Goal: Transaction & Acquisition: Download file/media

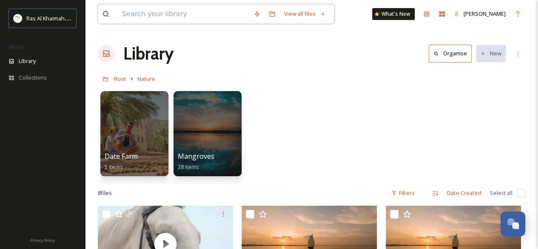
click at [168, 18] on input at bounding box center [183, 14] width 131 height 19
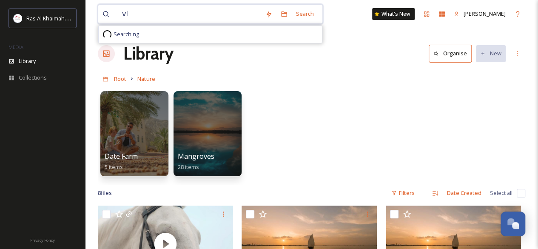
type input "v"
type input "jais viewing dock park"
click at [304, 13] on div "Search" at bounding box center [305, 14] width 26 height 17
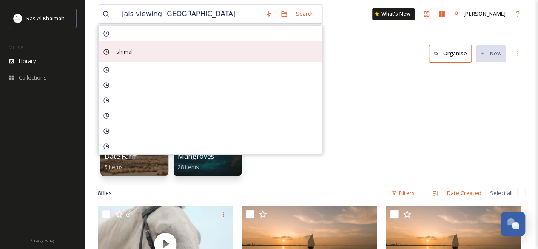
click at [128, 49] on span "shimal" at bounding box center [124, 51] width 25 height 12
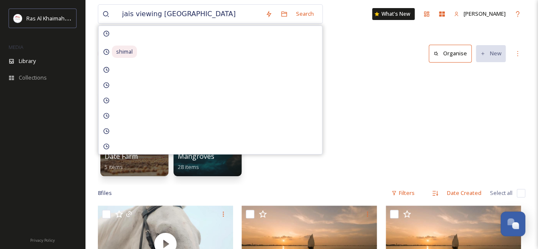
click at [393, 31] on div "jais viewing dock park Search shimal What's New Reshma Cherian Library Organise…" at bounding box center [311, 235] width 453 height 471
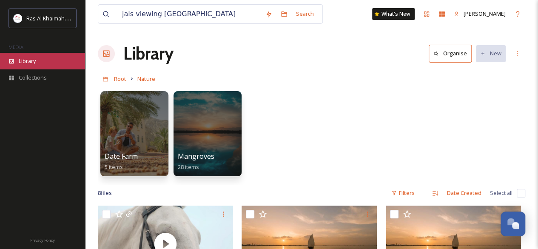
click at [39, 58] on div "Library" at bounding box center [42, 61] width 85 height 17
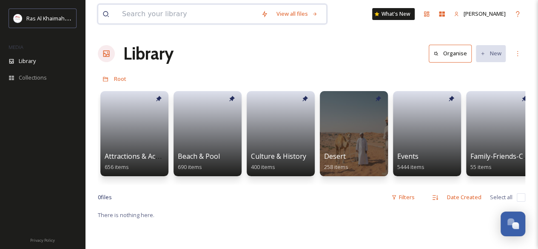
click at [165, 17] on input at bounding box center [187, 14] width 139 height 19
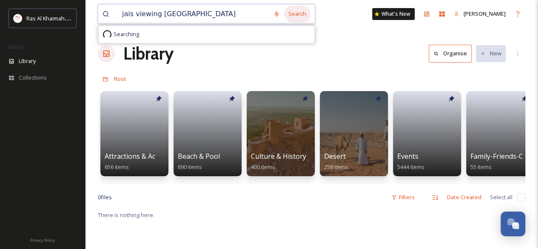
type input "jais viewing dock park"
click at [291, 13] on div "Search" at bounding box center [297, 14] width 26 height 17
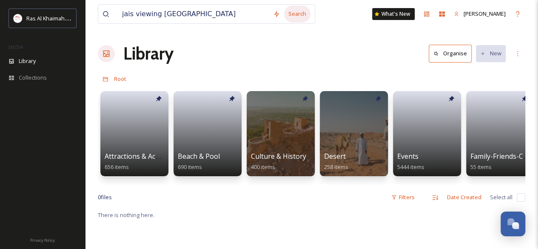
click at [291, 13] on div "Search" at bounding box center [297, 14] width 26 height 17
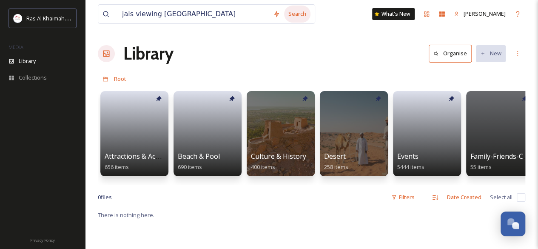
click at [291, 13] on div "Search" at bounding box center [297, 14] width 26 height 17
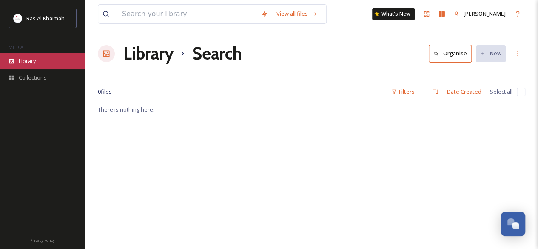
click at [28, 58] on span "Library" at bounding box center [27, 61] width 17 height 8
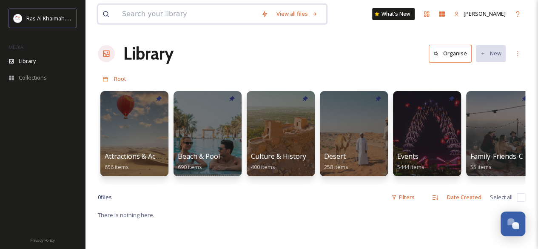
click at [186, 19] on input at bounding box center [187, 14] width 139 height 19
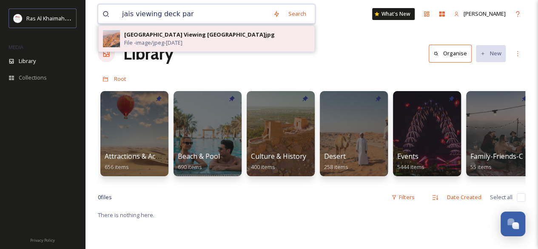
type input "jais viewing deck par"
click at [190, 35] on div "[GEOGRAPHIC_DATA] Viewing [GEOGRAPHIC_DATA]jpg" at bounding box center [199, 35] width 150 height 8
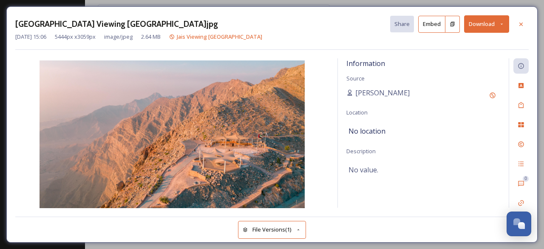
click at [475, 27] on button "Download" at bounding box center [486, 23] width 45 height 17
click at [519, 23] on icon at bounding box center [521, 24] width 7 height 7
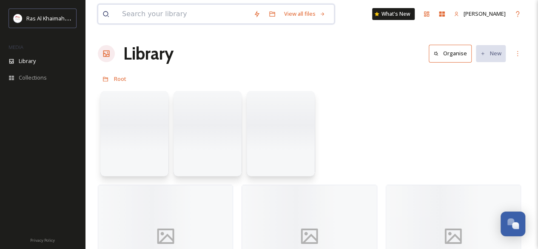
click at [172, 18] on input at bounding box center [183, 14] width 131 height 19
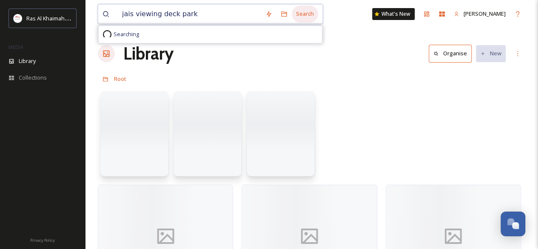
type input "jais viewing deck park"
click at [296, 14] on div "Search" at bounding box center [305, 14] width 26 height 17
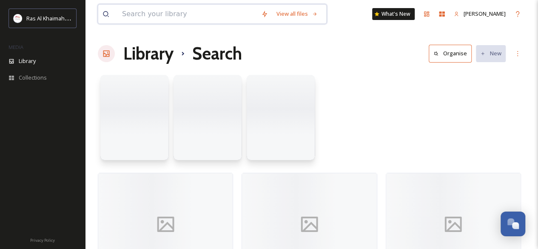
click at [176, 19] on input at bounding box center [187, 14] width 139 height 19
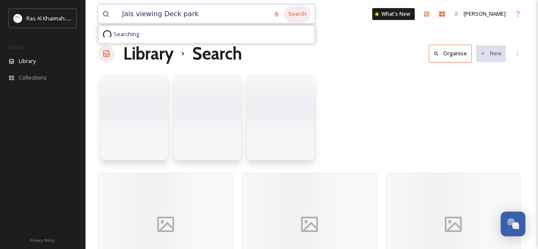
type input "Jais viewing Deck park"
click at [297, 16] on div "Search" at bounding box center [297, 14] width 26 height 17
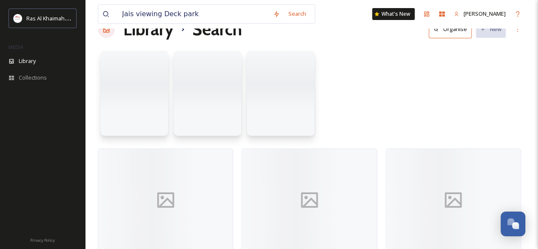
scroll to position [34, 0]
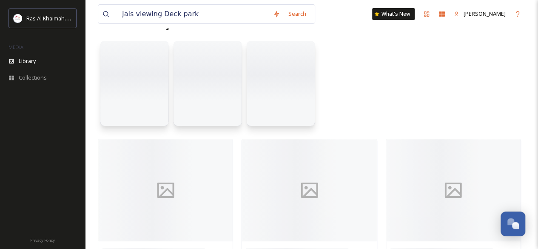
click at [350, 120] on div at bounding box center [311, 86] width 427 height 98
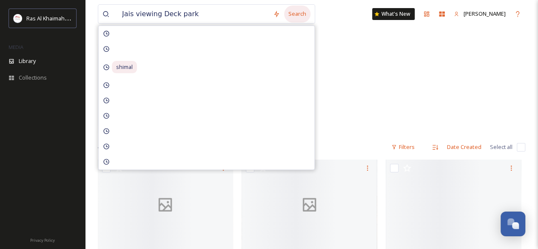
click at [291, 17] on div "Search" at bounding box center [297, 14] width 26 height 17
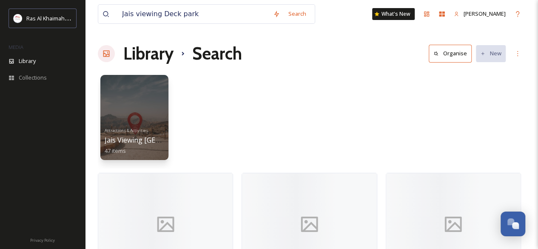
click at [335, 29] on div "Jais viewing Deck park Search What's New [PERSON_NAME] Library Search Organise …" at bounding box center [311, 150] width 453 height 301
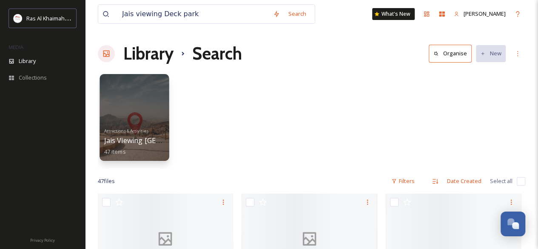
click at [149, 140] on span "Jais Viewing [GEOGRAPHIC_DATA]" at bounding box center [159, 140] width 110 height 9
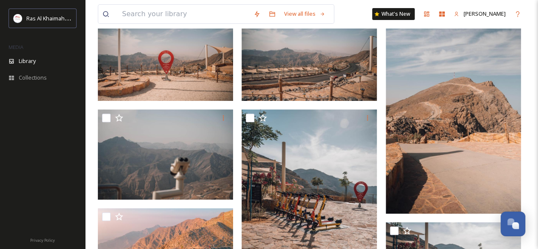
scroll to position [125, 0]
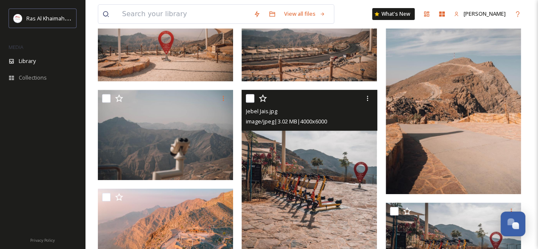
click at [348, 234] on img at bounding box center [308, 191] width 135 height 203
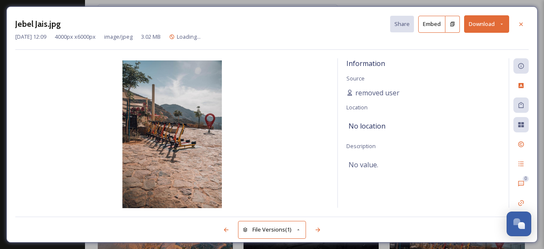
click at [497, 25] on button "Download" at bounding box center [486, 23] width 45 height 17
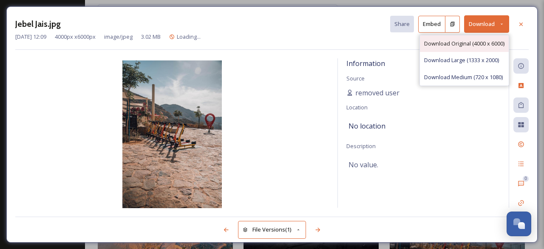
click at [482, 48] on div "Download Original (4000 x 6000)" at bounding box center [464, 43] width 89 height 17
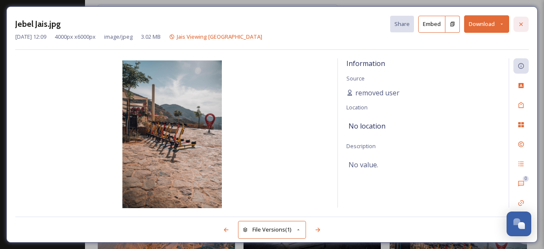
click at [519, 24] on icon at bounding box center [521, 24] width 7 height 7
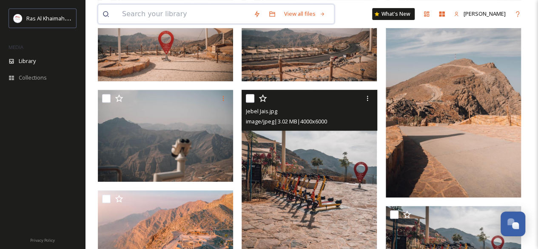
click at [187, 19] on input at bounding box center [183, 14] width 131 height 19
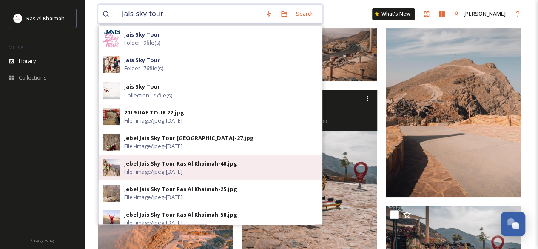
type input "jais sky tour"
click at [119, 167] on img at bounding box center [111, 167] width 17 height 17
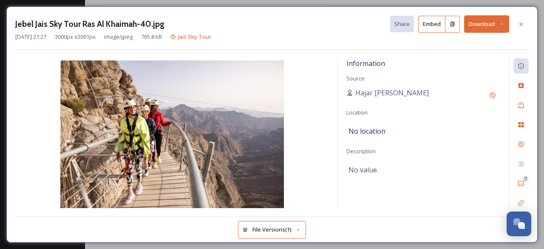
click at [480, 25] on button "Download" at bounding box center [486, 23] width 45 height 17
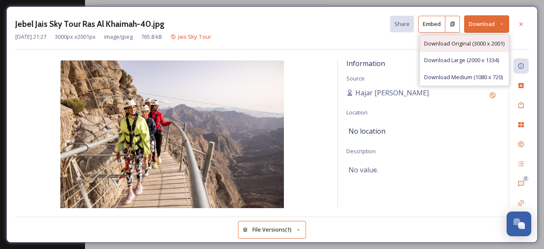
click at [472, 40] on span "Download Original (3000 x 2001)" at bounding box center [464, 44] width 80 height 8
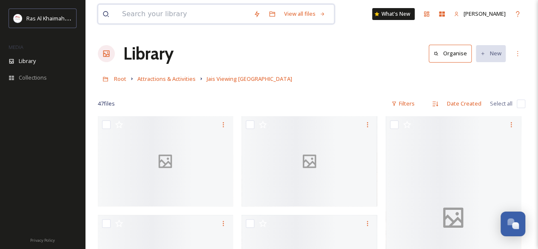
click at [189, 20] on input at bounding box center [183, 14] width 131 height 19
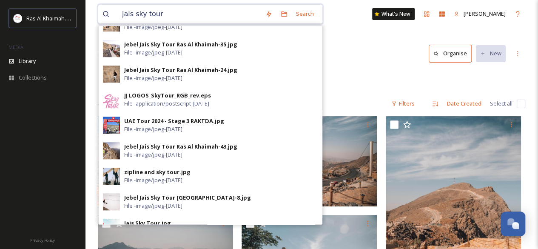
scroll to position [343, 0]
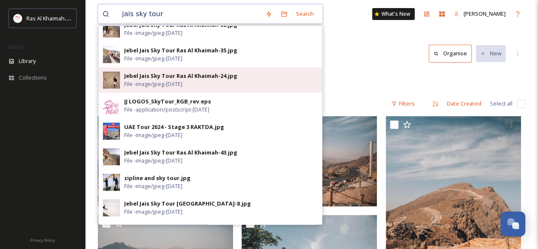
type input "jais sky tour"
click at [111, 79] on img at bounding box center [111, 79] width 17 height 17
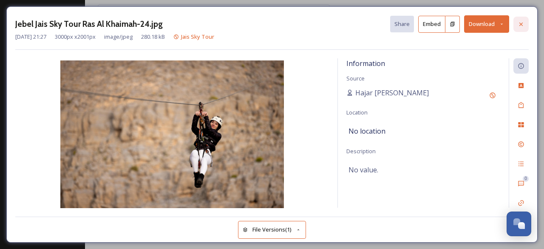
click at [519, 22] on icon at bounding box center [521, 24] width 7 height 7
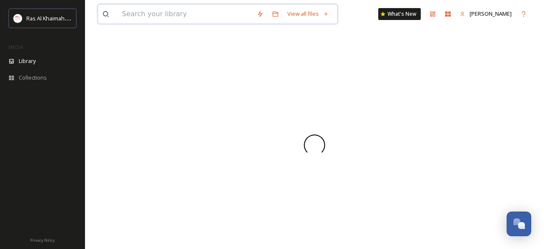
click at [183, 19] on input at bounding box center [185, 14] width 135 height 19
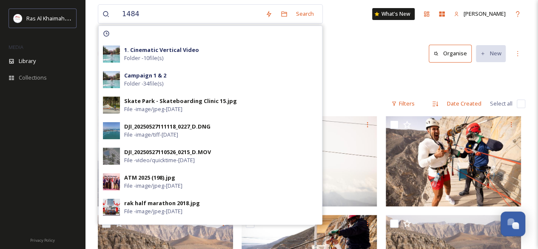
click at [329, 44] on div "Library Organise New" at bounding box center [311, 54] width 427 height 26
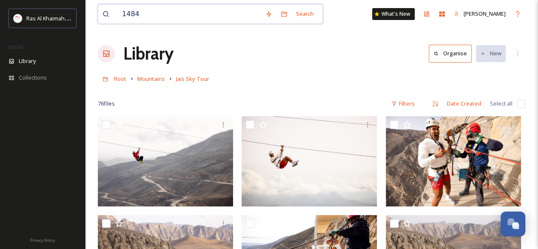
click at [146, 17] on input "1484" at bounding box center [189, 14] width 143 height 19
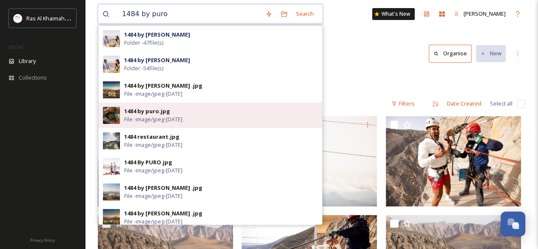
type input "1484 by puro"
click at [111, 119] on img at bounding box center [111, 115] width 17 height 17
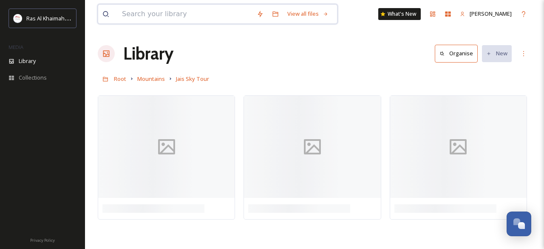
click at [130, 14] on input at bounding box center [185, 14] width 135 height 19
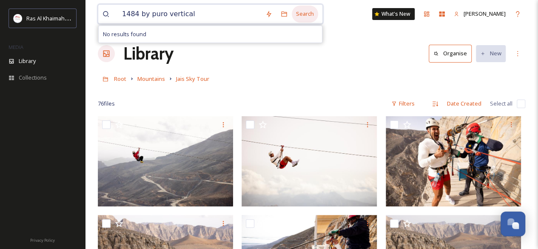
type input "1484 by puro vertical"
click at [300, 15] on div "Search" at bounding box center [305, 14] width 26 height 17
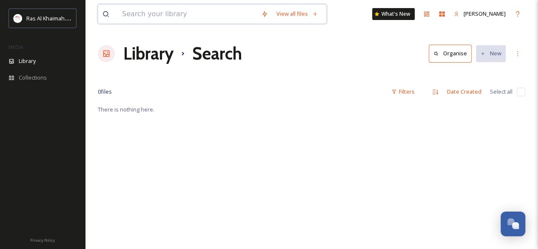
click at [209, 16] on input at bounding box center [187, 14] width 139 height 19
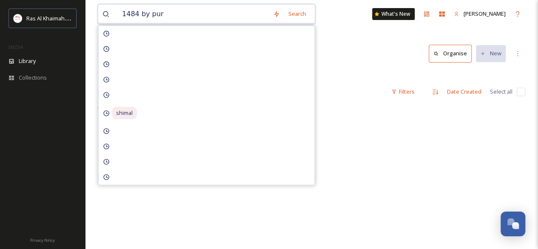
type input "1484 by puro"
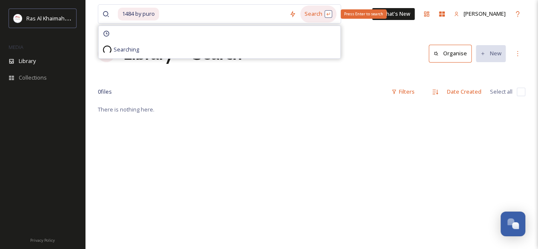
click at [310, 13] on div "Search Press Enter to search" at bounding box center [318, 14] width 36 height 17
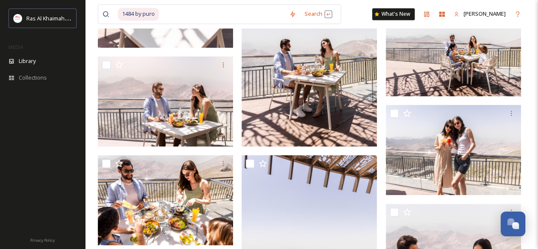
scroll to position [594, 0]
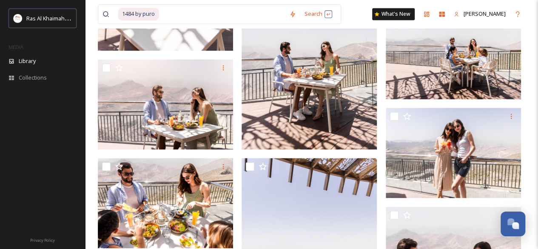
click at [367, 135] on img at bounding box center [308, 48] width 135 height 203
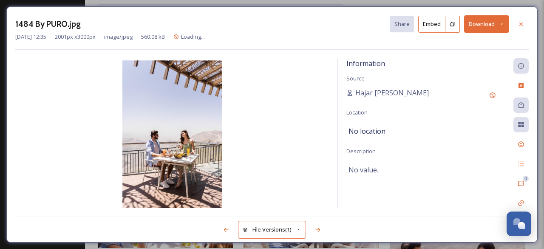
click at [475, 22] on button "Download" at bounding box center [486, 23] width 45 height 17
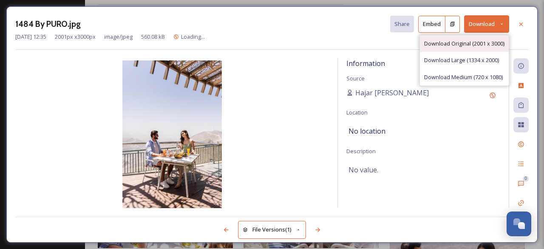
click at [483, 43] on span "Download Original (2001 x 3000)" at bounding box center [464, 44] width 80 height 8
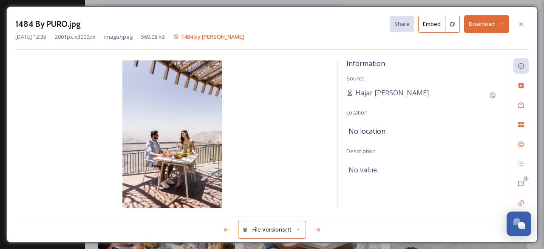
drag, startPoint x: 230, startPoint y: 83, endPoint x: 271, endPoint y: 151, distance: 79.8
click at [271, 151] on img at bounding box center [172, 134] width 314 height 149
click at [519, 23] on icon at bounding box center [521, 24] width 7 height 7
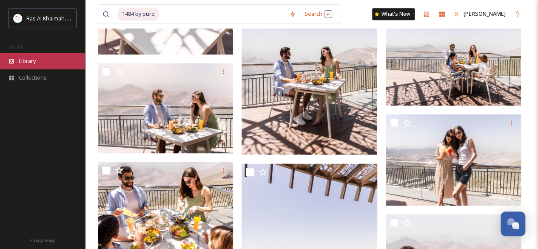
click at [31, 62] on span "Library" at bounding box center [27, 61] width 17 height 8
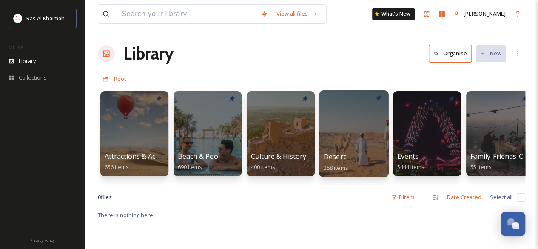
click at [342, 123] on div at bounding box center [353, 133] width 69 height 87
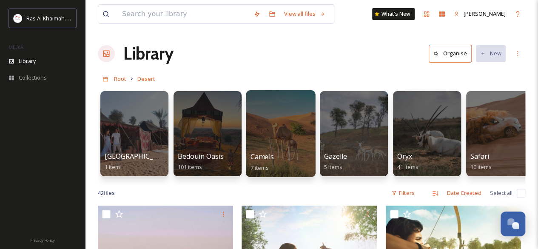
click at [273, 143] on div at bounding box center [280, 133] width 69 height 87
click at [267, 143] on div at bounding box center [280, 133] width 69 height 87
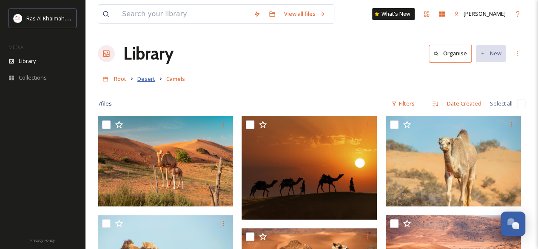
click at [149, 77] on span "Desert" at bounding box center [146, 79] width 18 height 8
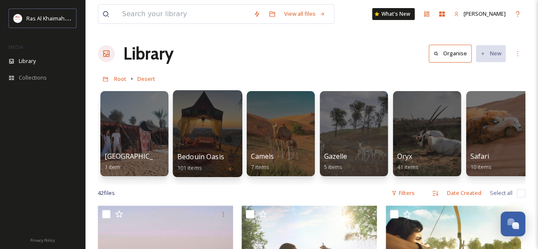
click at [219, 117] on div at bounding box center [207, 133] width 69 height 87
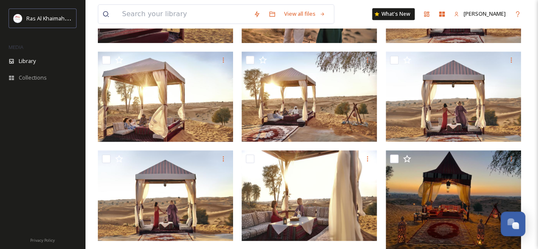
scroll to position [272, 0]
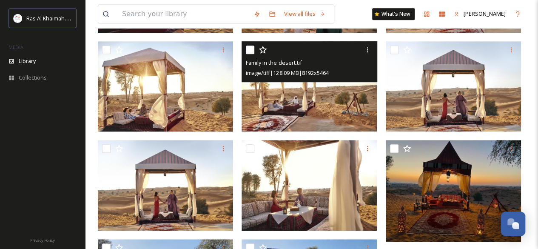
click at [366, 121] on img at bounding box center [308, 86] width 135 height 90
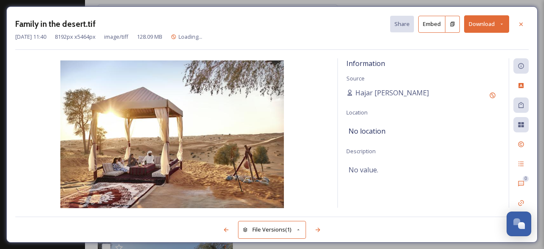
click at [477, 23] on button "Download" at bounding box center [486, 23] width 45 height 17
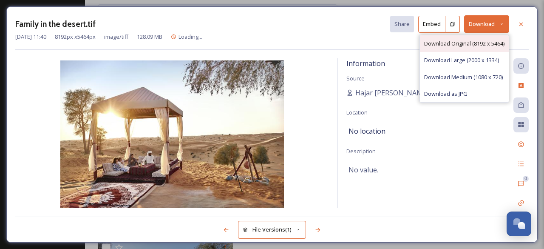
click at [458, 40] on span "Download Original (8192 x 5464)" at bounding box center [464, 44] width 80 height 8
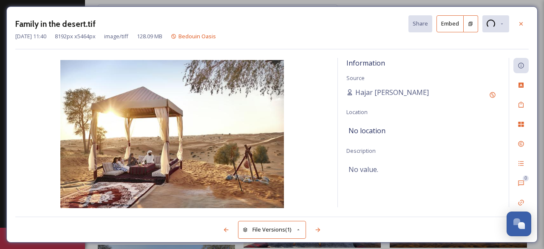
click at [334, 172] on div "Information Source Hajar [GEOGRAPHIC_DATA] Location No location Description No …" at bounding box center [272, 133] width 514 height 150
click at [522, 20] on div at bounding box center [521, 23] width 15 height 15
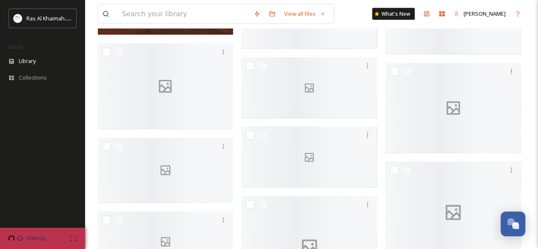
scroll to position [1024, 0]
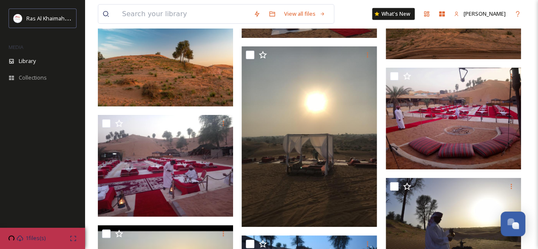
scroll to position [2713, 0]
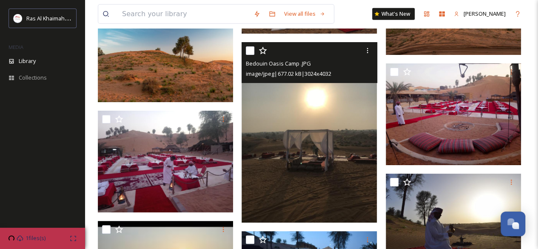
click at [360, 210] on img at bounding box center [308, 132] width 135 height 180
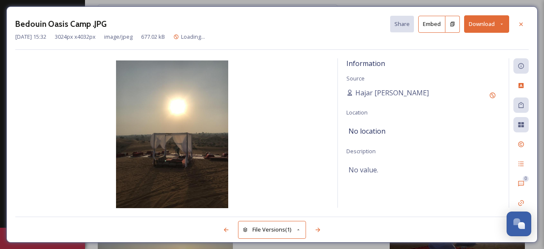
click at [478, 23] on button "Download" at bounding box center [486, 23] width 45 height 17
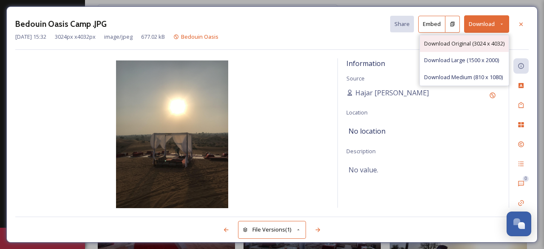
click at [471, 39] on div "Download Original (3024 x 4032)" at bounding box center [464, 43] width 89 height 17
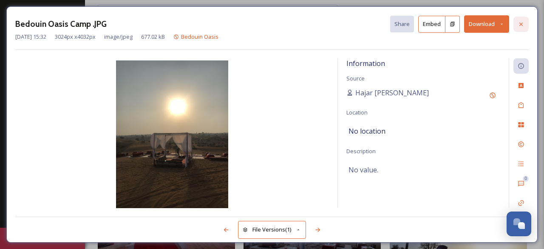
click at [519, 23] on icon at bounding box center [521, 24] width 7 height 7
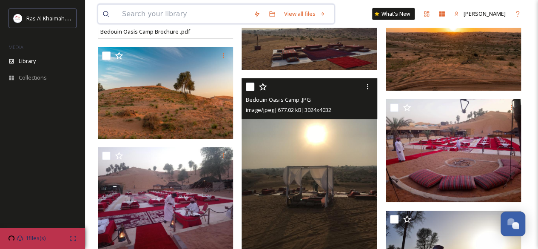
click at [210, 11] on input at bounding box center [183, 14] width 131 height 19
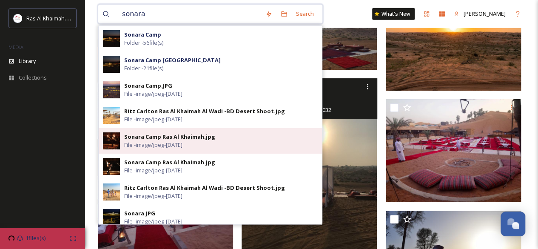
type input "sonara"
click at [182, 142] on span "File - image/jpeg - [DATE]" at bounding box center [153, 145] width 58 height 8
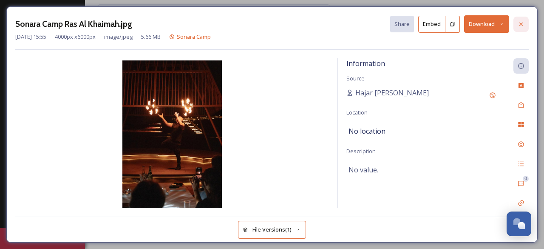
click at [520, 21] on icon at bounding box center [521, 24] width 7 height 7
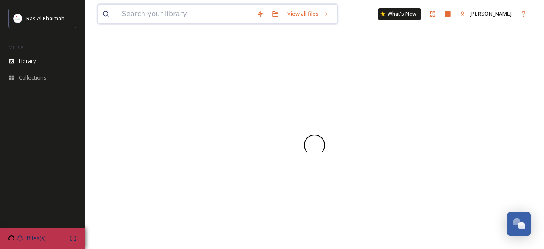
click at [201, 18] on input at bounding box center [185, 14] width 135 height 19
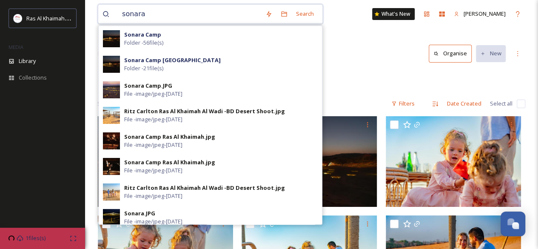
type input "sonara"
click at [378, 82] on div "Root Desert Sonara Camp" at bounding box center [311, 79] width 427 height 16
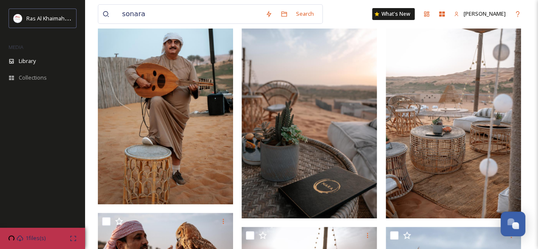
scroll to position [1648, 0]
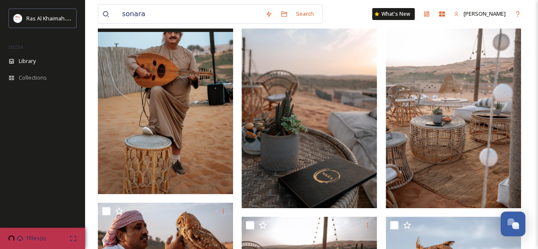
click at [216, 175] on img at bounding box center [165, 92] width 135 height 203
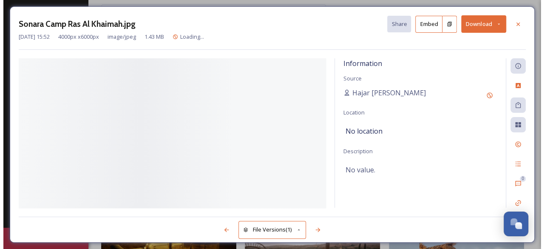
scroll to position [1436, 0]
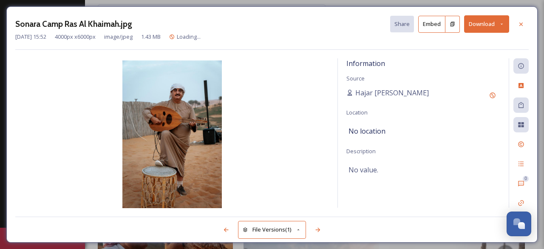
click at [472, 27] on button "Download" at bounding box center [486, 23] width 45 height 17
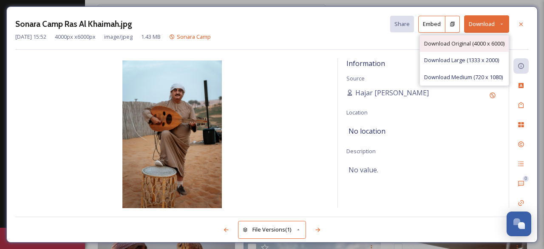
click at [466, 42] on span "Download Original (4000 x 6000)" at bounding box center [464, 44] width 80 height 8
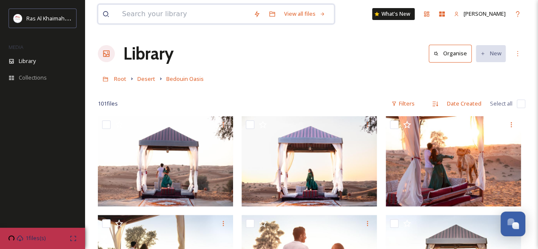
click at [169, 14] on input at bounding box center [183, 14] width 131 height 19
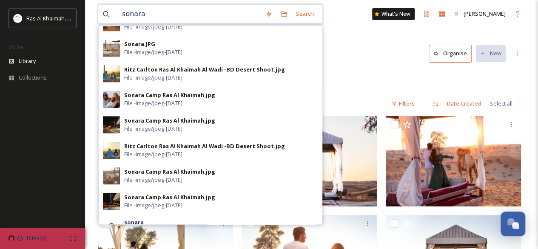
scroll to position [379, 0]
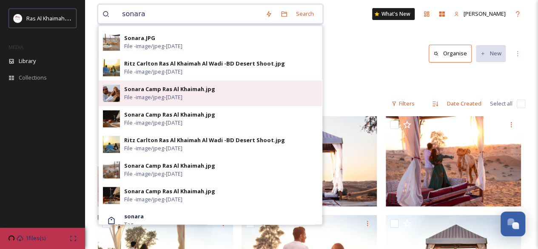
type input "sonara"
click at [149, 89] on div "Sonara Camp Ras Al Khaimah.jpg" at bounding box center [169, 89] width 91 height 8
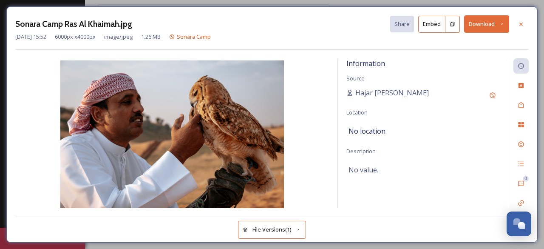
click at [475, 25] on button "Download" at bounding box center [486, 23] width 45 height 17
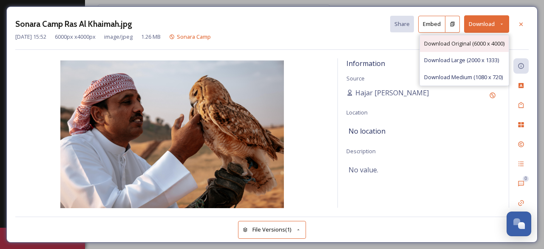
click at [458, 43] on span "Download Original (6000 x 4000)" at bounding box center [464, 44] width 80 height 8
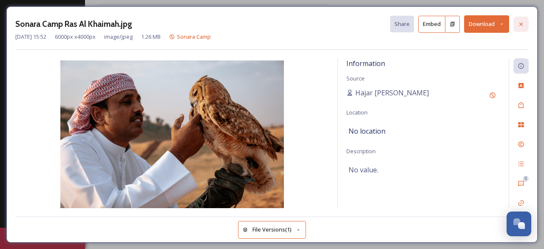
click at [519, 21] on icon at bounding box center [521, 24] width 7 height 7
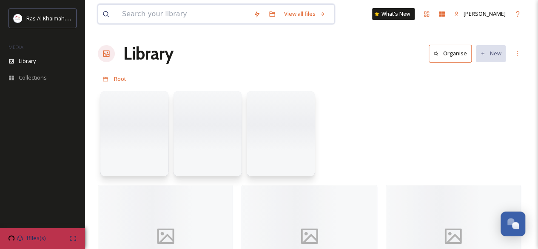
click at [213, 17] on input at bounding box center [183, 14] width 131 height 19
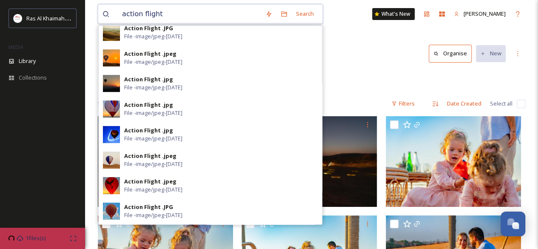
scroll to position [184, 0]
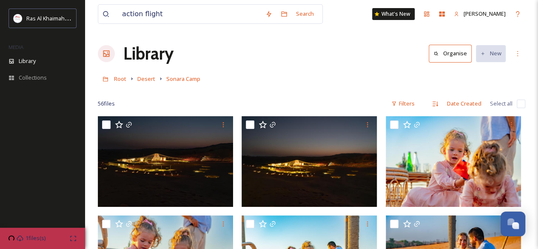
click at [346, 78] on div "Root Desert Sonara Camp" at bounding box center [311, 79] width 427 height 16
drag, startPoint x: 172, startPoint y: 14, endPoint x: 112, endPoint y: 24, distance: 60.4
click at [112, 24] on div "action flight Search What's New [PERSON_NAME]" at bounding box center [311, 14] width 427 height 28
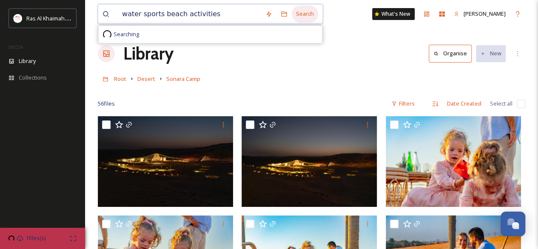
type input "water sports beach activities"
click at [299, 18] on div "Search" at bounding box center [305, 14] width 26 height 17
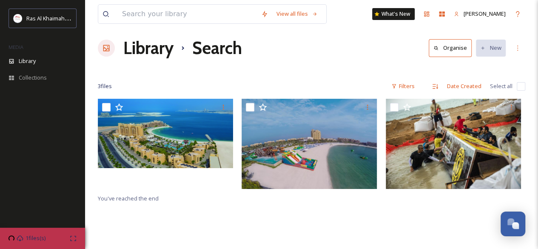
scroll to position [4, 0]
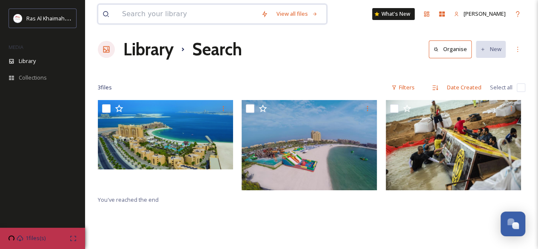
click at [192, 17] on input at bounding box center [187, 14] width 139 height 19
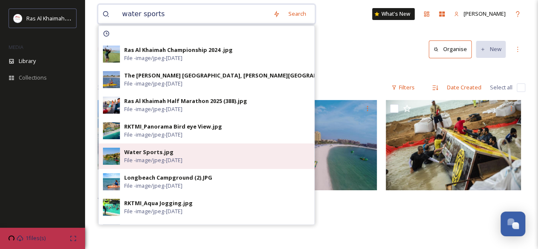
type input "water sports"
click at [165, 162] on span "File - image/jpeg - [DATE]" at bounding box center [153, 160] width 58 height 8
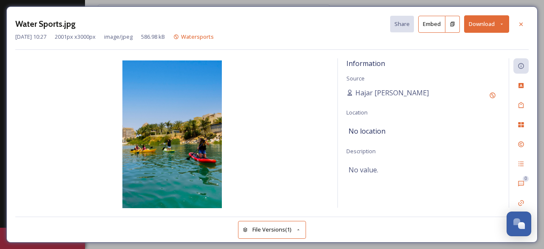
click at [483, 25] on button "Download" at bounding box center [486, 23] width 45 height 17
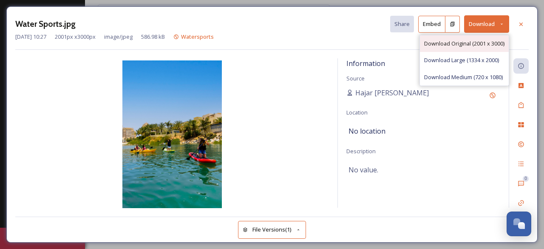
click at [481, 37] on div "Download Original (2001 x 3000)" at bounding box center [464, 43] width 89 height 17
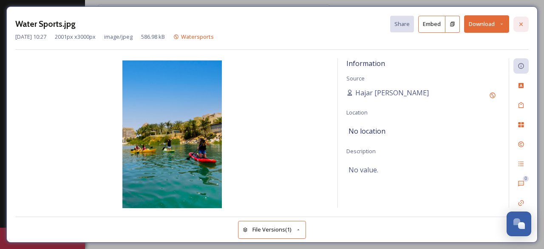
click at [520, 24] on icon at bounding box center [520, 23] width 3 height 3
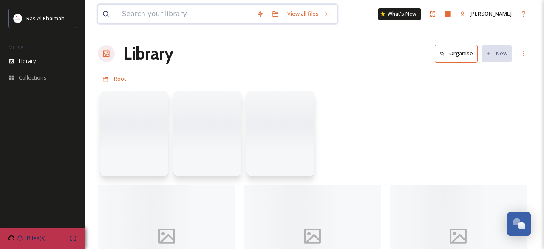
click at [150, 20] on input at bounding box center [185, 14] width 135 height 19
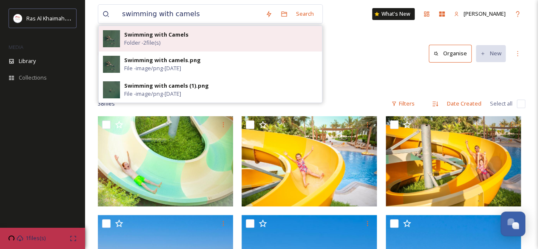
click at [153, 40] on span "Folder - 2 file(s)" at bounding box center [142, 43] width 36 height 8
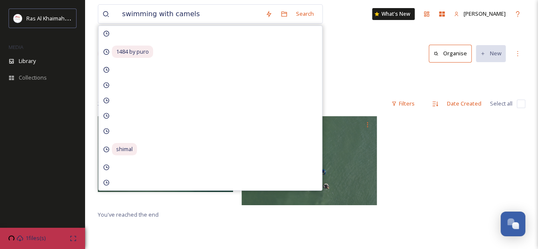
click at [331, 61] on div "Library Organise New" at bounding box center [311, 54] width 427 height 26
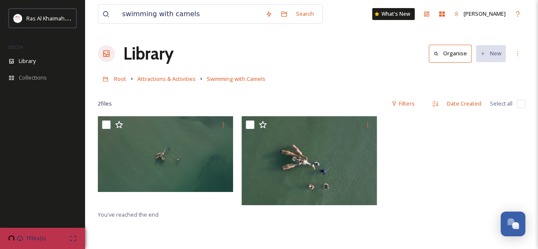
scroll to position [39, 0]
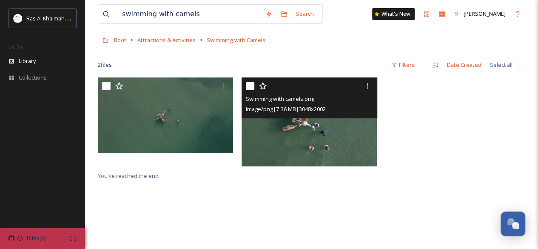
click at [299, 128] on img at bounding box center [308, 121] width 135 height 89
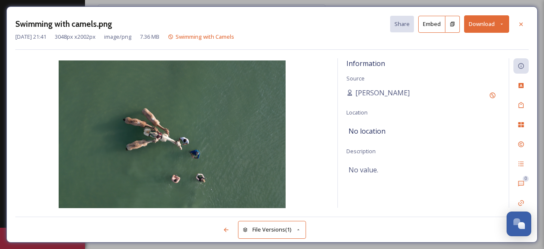
click at [200, 158] on img at bounding box center [172, 134] width 314 height 149
click at [522, 22] on icon at bounding box center [521, 24] width 7 height 7
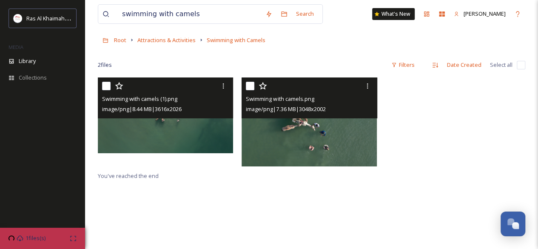
click at [153, 129] on img at bounding box center [165, 115] width 135 height 76
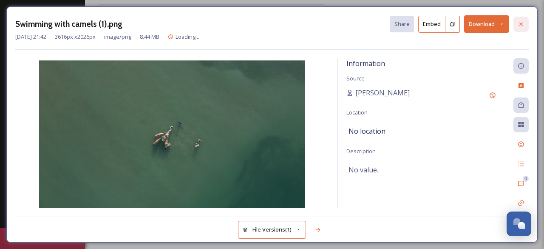
click at [524, 24] on icon at bounding box center [521, 24] width 7 height 7
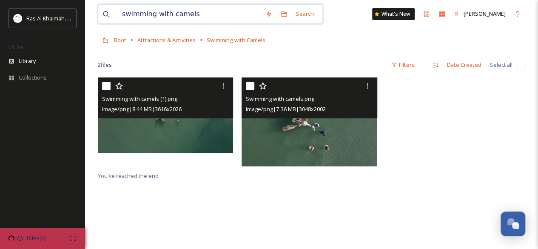
drag, startPoint x: 203, startPoint y: 10, endPoint x: 111, endPoint y: 16, distance: 92.5
click at [111, 16] on div "swimming with camels" at bounding box center [181, 14] width 159 height 19
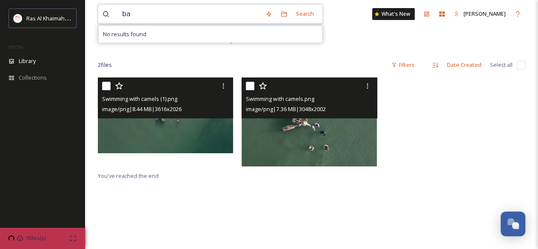
type input "b"
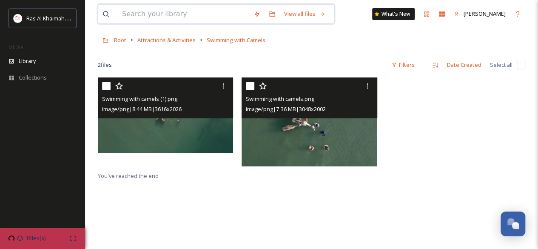
drag, startPoint x: 111, startPoint y: 16, endPoint x: 188, endPoint y: 12, distance: 77.5
click at [188, 12] on div at bounding box center [175, 14] width 147 height 19
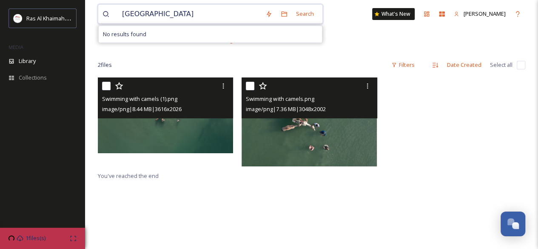
type input "[GEOGRAPHIC_DATA]"
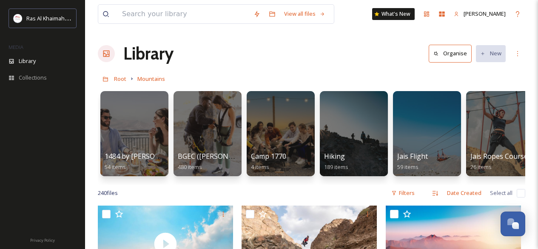
scroll to position [262, 0]
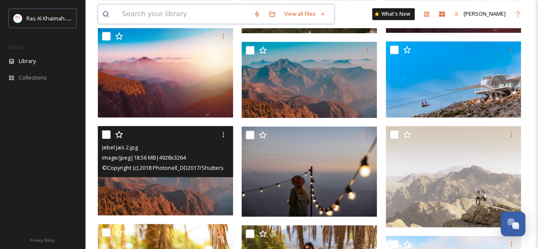
click at [165, 12] on input at bounding box center [183, 14] width 131 height 19
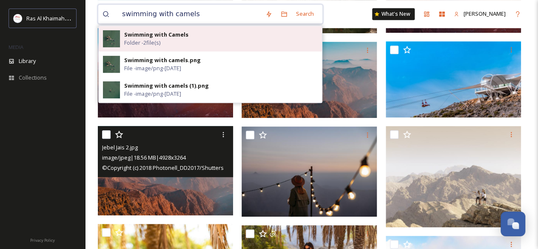
type input "swimming with camels"
click at [142, 40] on span "Folder - 2 file(s)" at bounding box center [142, 43] width 36 height 8
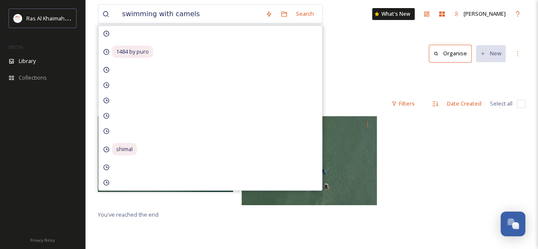
click at [357, 82] on div "Root Attractions & Activities Swimming with Camels" at bounding box center [311, 79] width 427 height 16
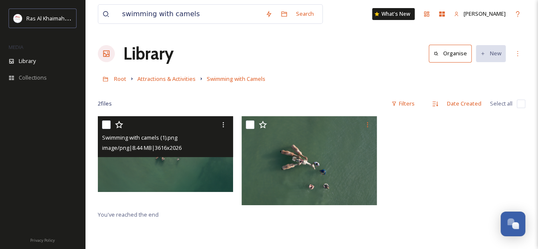
click at [184, 177] on img at bounding box center [165, 154] width 135 height 76
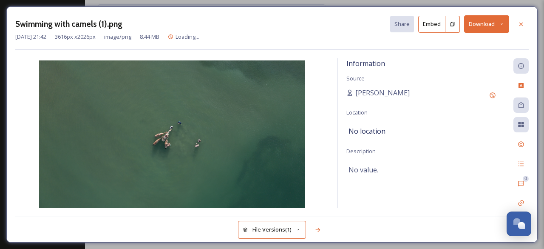
click at [491, 23] on button "Download" at bounding box center [486, 23] width 45 height 17
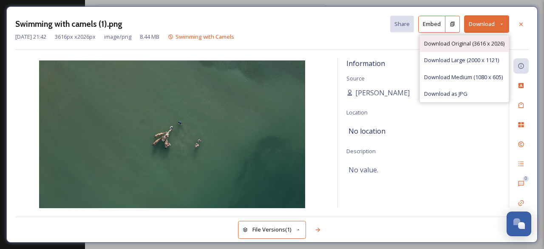
click at [484, 41] on span "Download Original (3616 x 2026)" at bounding box center [464, 44] width 80 height 8
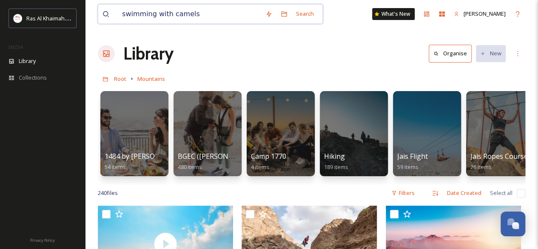
click at [218, 17] on input "swimming with camels" at bounding box center [189, 14] width 143 height 19
click at [302, 19] on div "Search" at bounding box center [305, 14] width 26 height 17
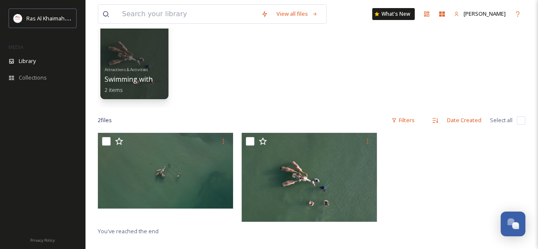
scroll to position [60, 0]
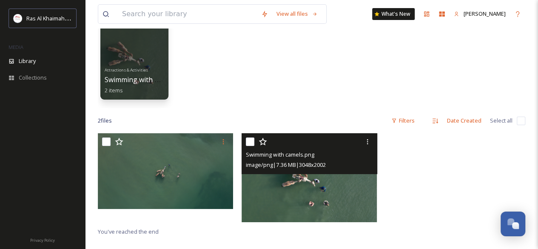
click at [304, 173] on div "Swimming with camels.png image/png | 7.36 MB | 3048 x 2002" at bounding box center [308, 153] width 135 height 41
click at [306, 178] on img at bounding box center [308, 177] width 135 height 89
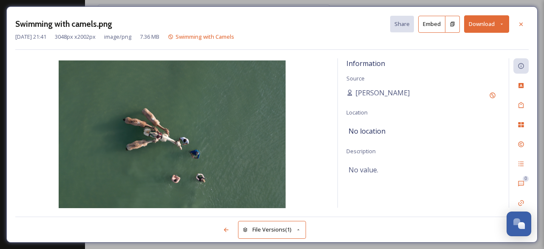
click at [480, 19] on button "Download" at bounding box center [486, 23] width 45 height 17
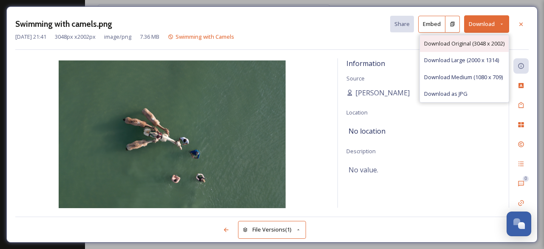
click at [471, 43] on span "Download Original (3048 x 2002)" at bounding box center [464, 44] width 80 height 8
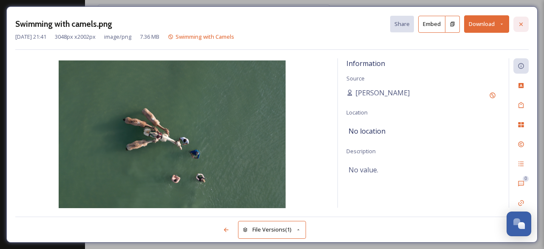
click at [521, 25] on icon at bounding box center [521, 24] width 7 height 7
